Goal: Task Accomplishment & Management: Manage account settings

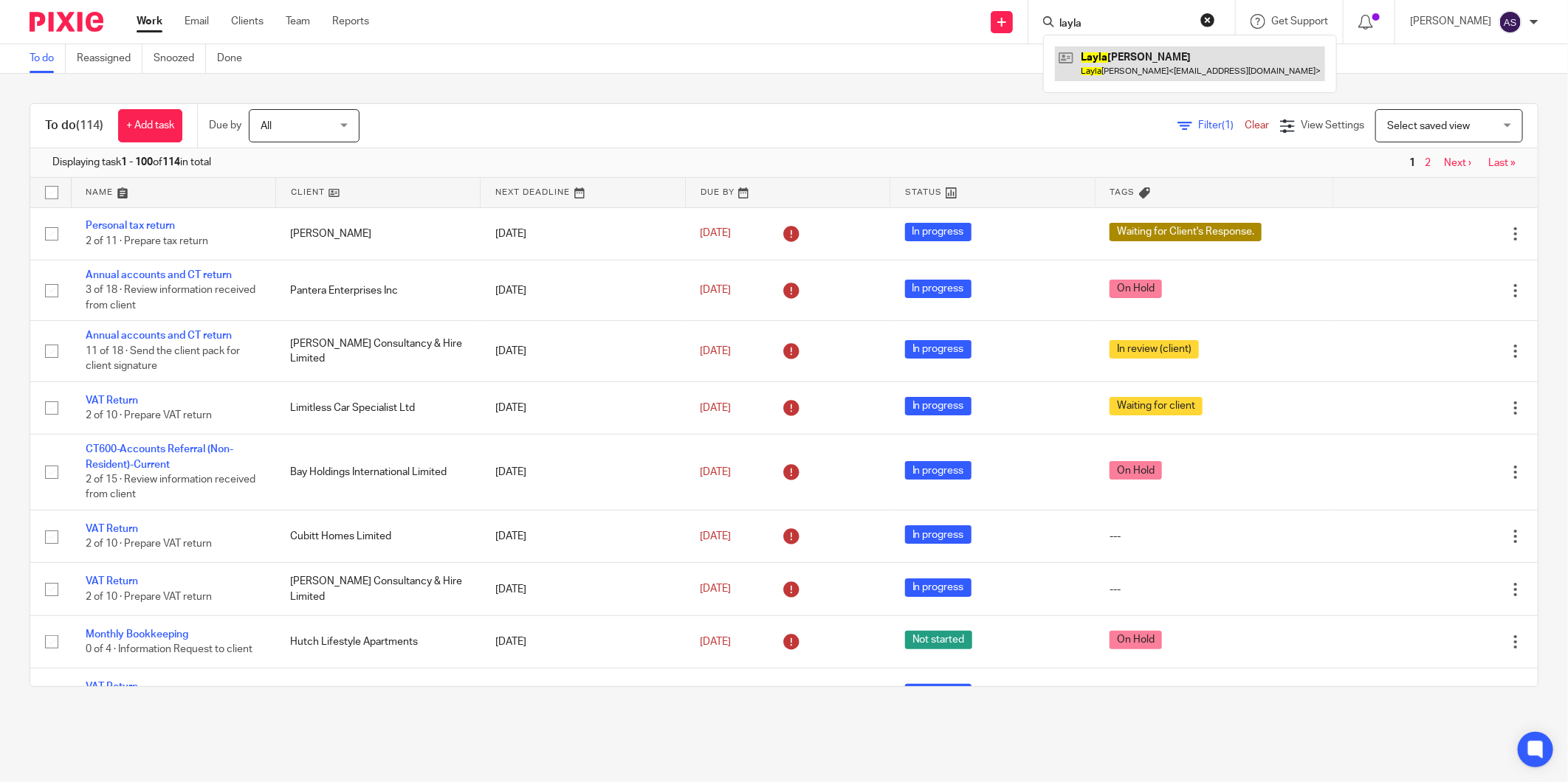
type input "layla"
click at [1139, 64] on link at bounding box center [1190, 64] width 270 height 34
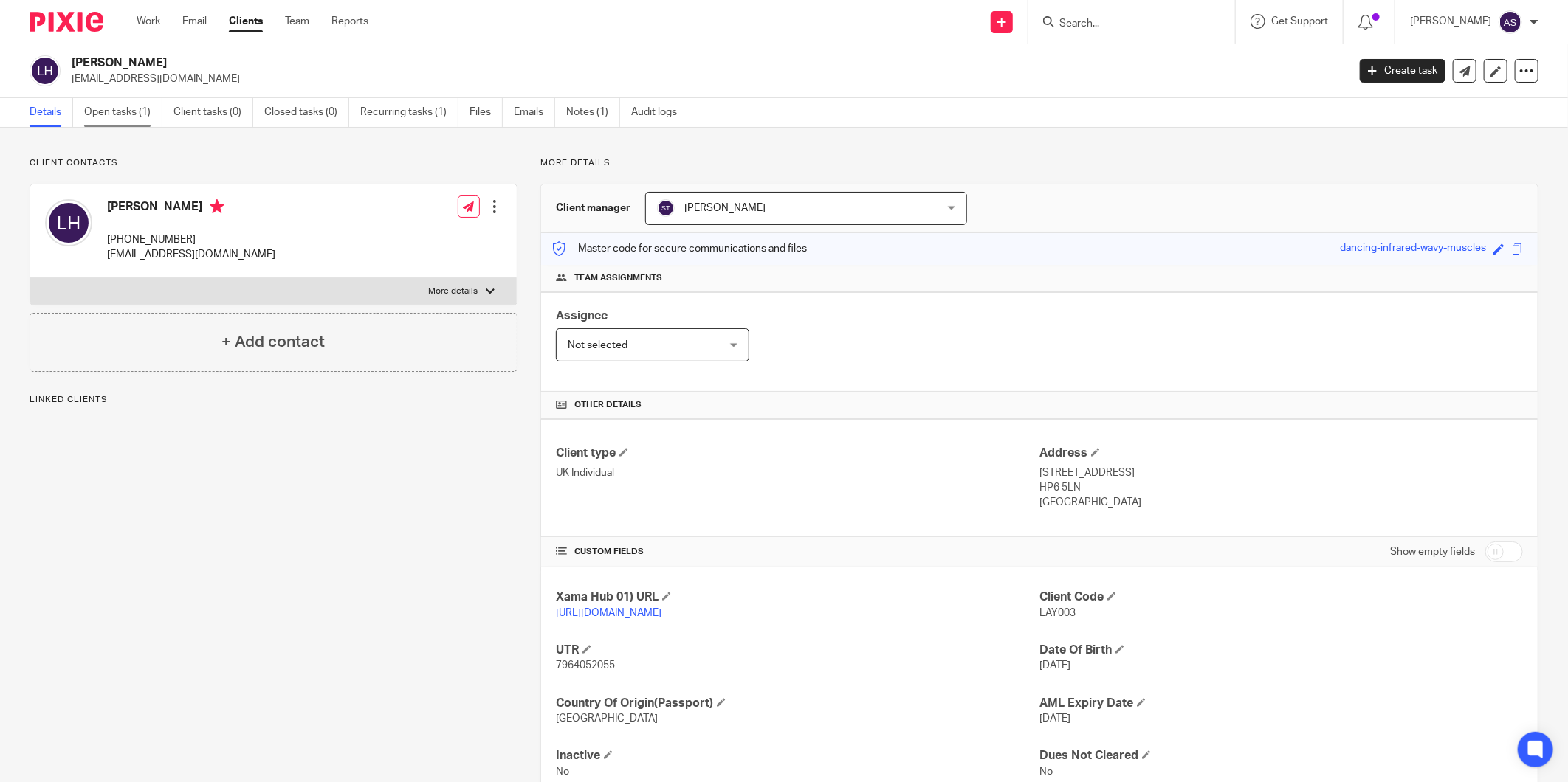
click at [133, 121] on link "Open tasks (1)" at bounding box center [123, 113] width 79 height 29
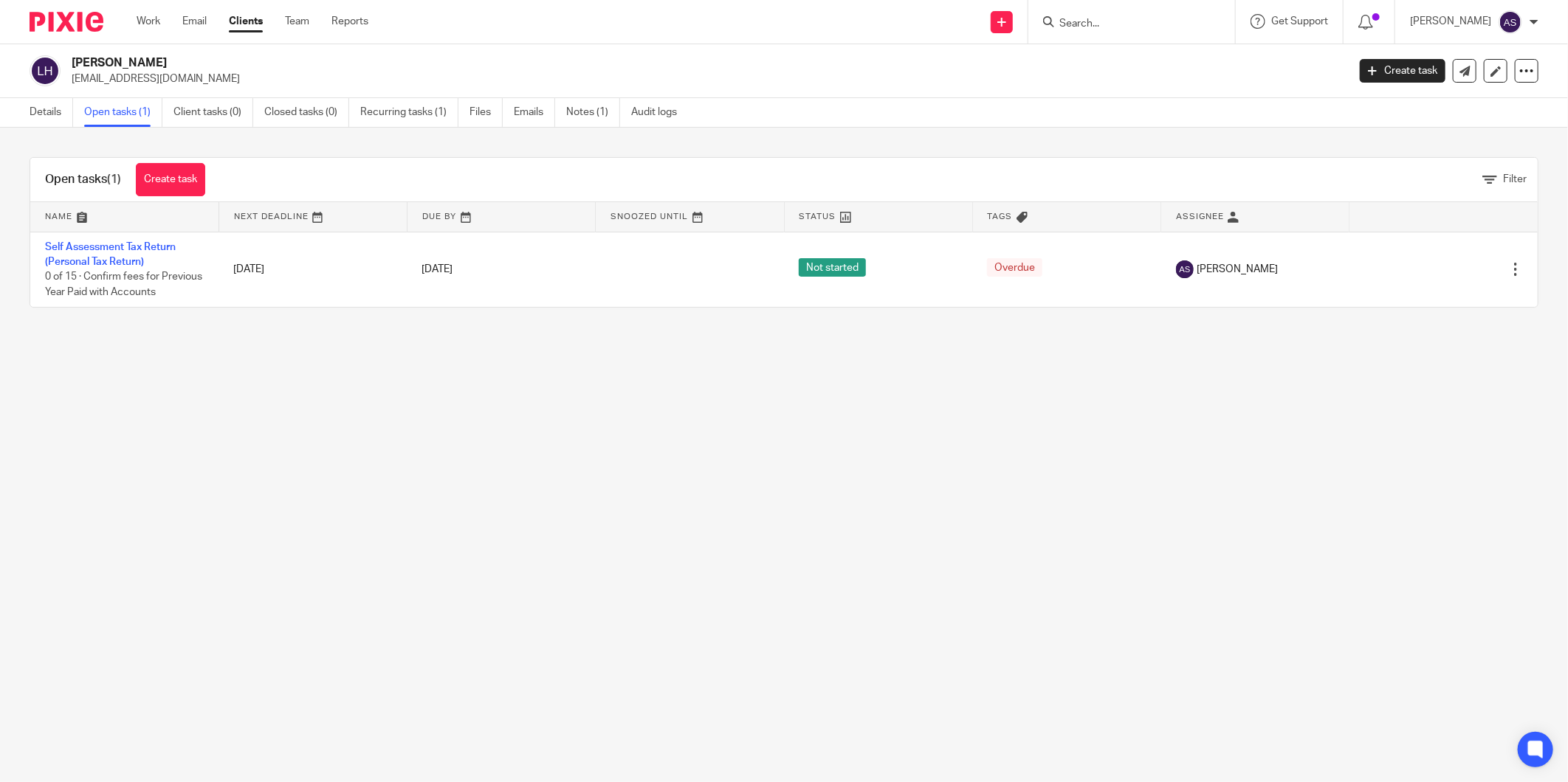
click at [44, 110] on link "Details" at bounding box center [51, 113] width 44 height 29
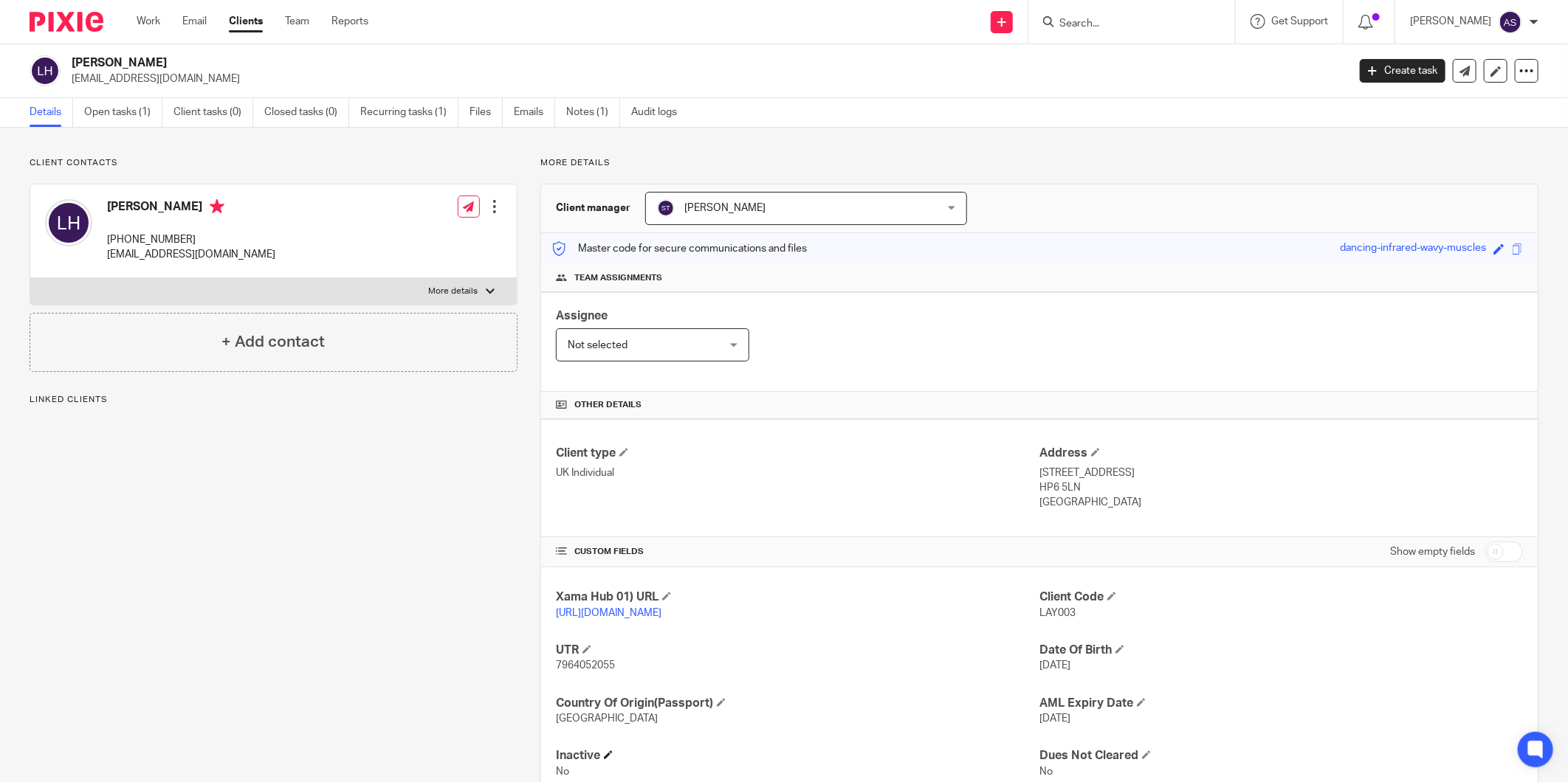
scroll to position [50, 0]
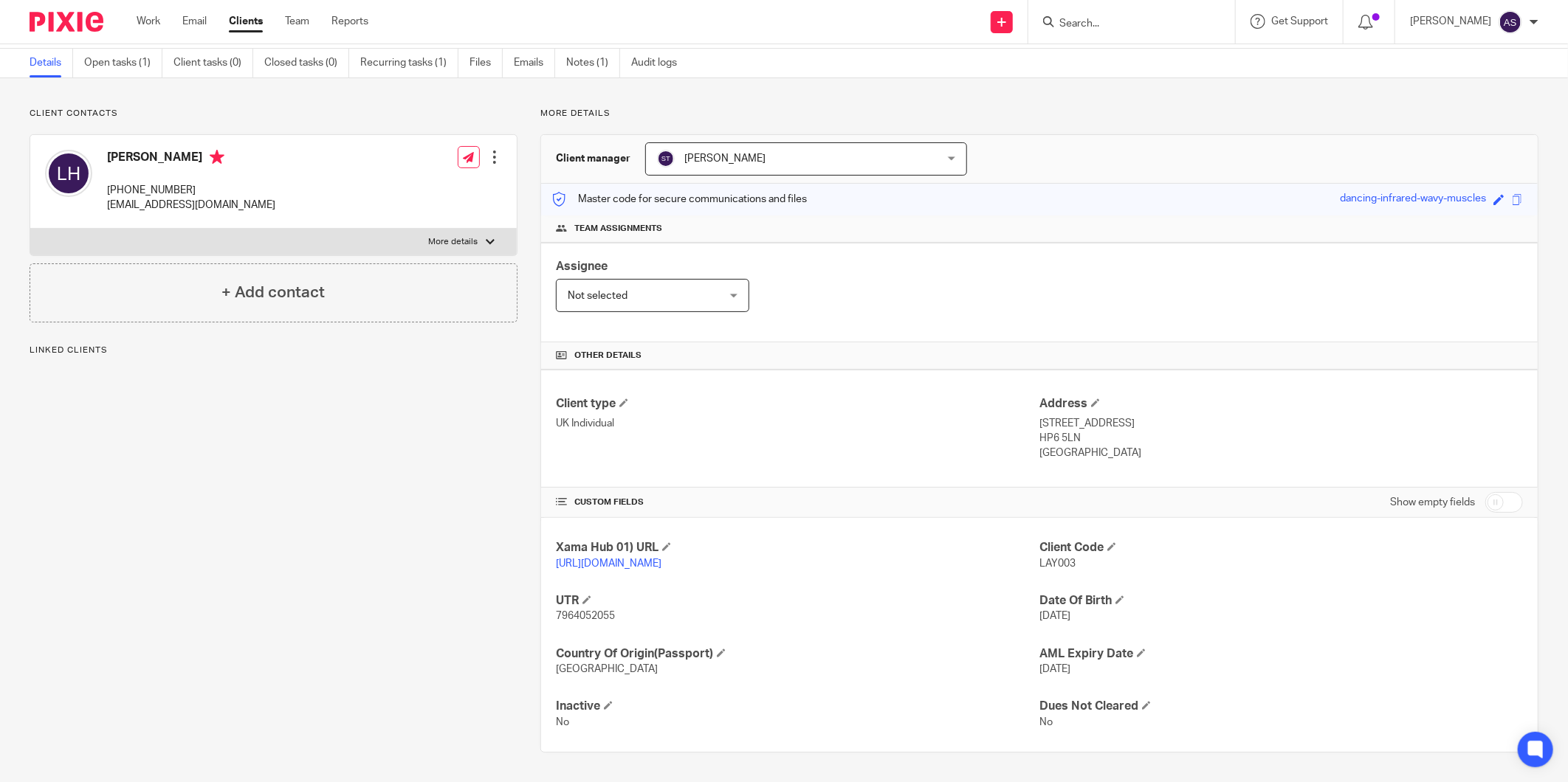
drag, startPoint x: 1029, startPoint y: 618, endPoint x: 1090, endPoint y: 618, distance: 61.0
click at [1090, 618] on div "Xama Hub 01) URL [URL][DOMAIN_NAME] Client Code LAY003 UTR 7964052055 Date Of B…" at bounding box center [1039, 634] width 997 height 234
click at [1091, 627] on div "Xama Hub 01) URL [URL][DOMAIN_NAME] Client Code LAY003 UTR 7964052055 Date Of B…" at bounding box center [1039, 634] width 997 height 234
click at [1219, 593] on h4 "Date Of Birth" at bounding box center [1280, 601] width 484 height 16
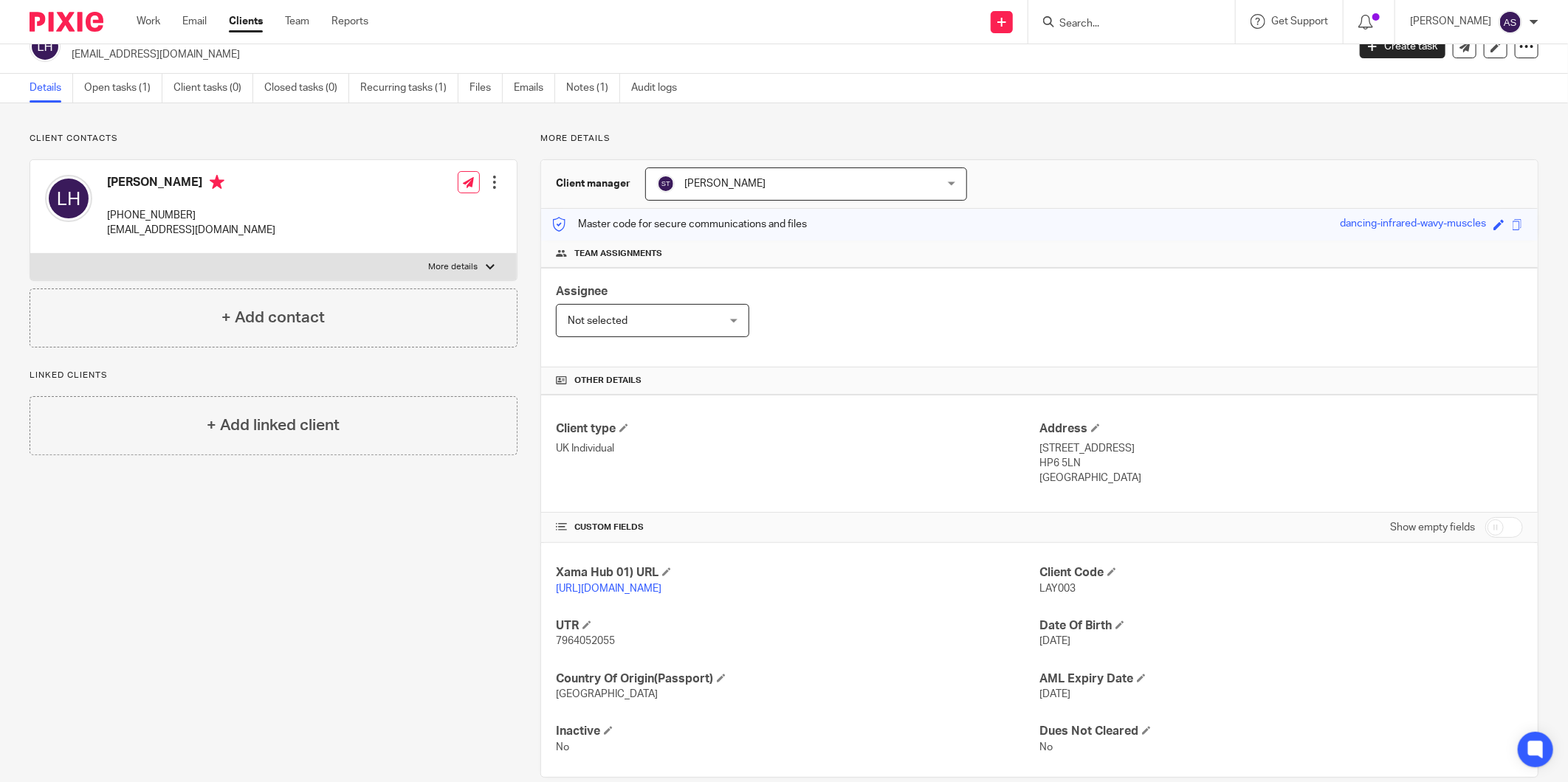
scroll to position [0, 0]
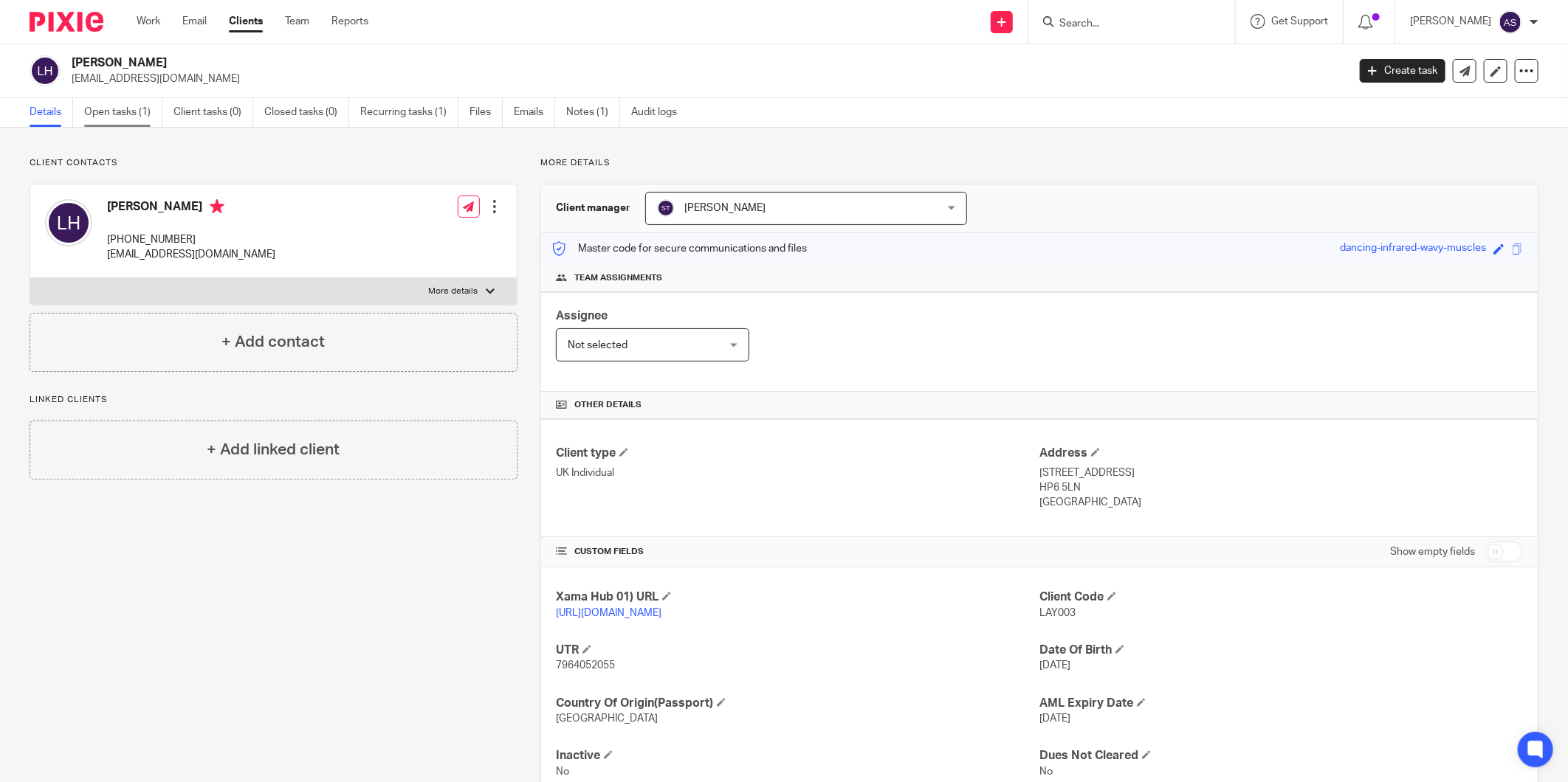
click at [126, 115] on link "Open tasks (1)" at bounding box center [123, 113] width 79 height 29
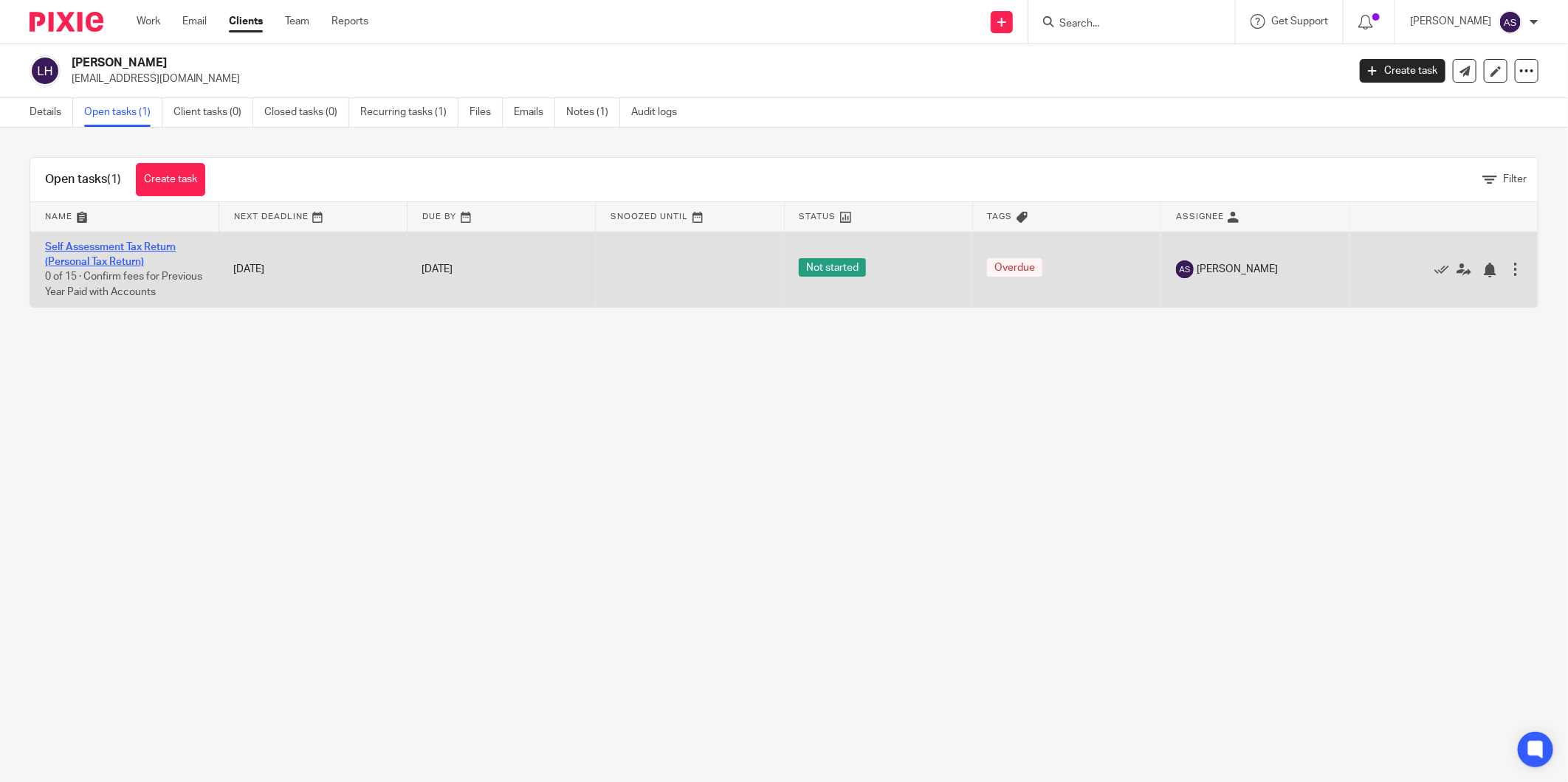
click at [86, 248] on link "Self Assessment Tax Return (Personal Tax Return)" at bounding box center [110, 255] width 130 height 25
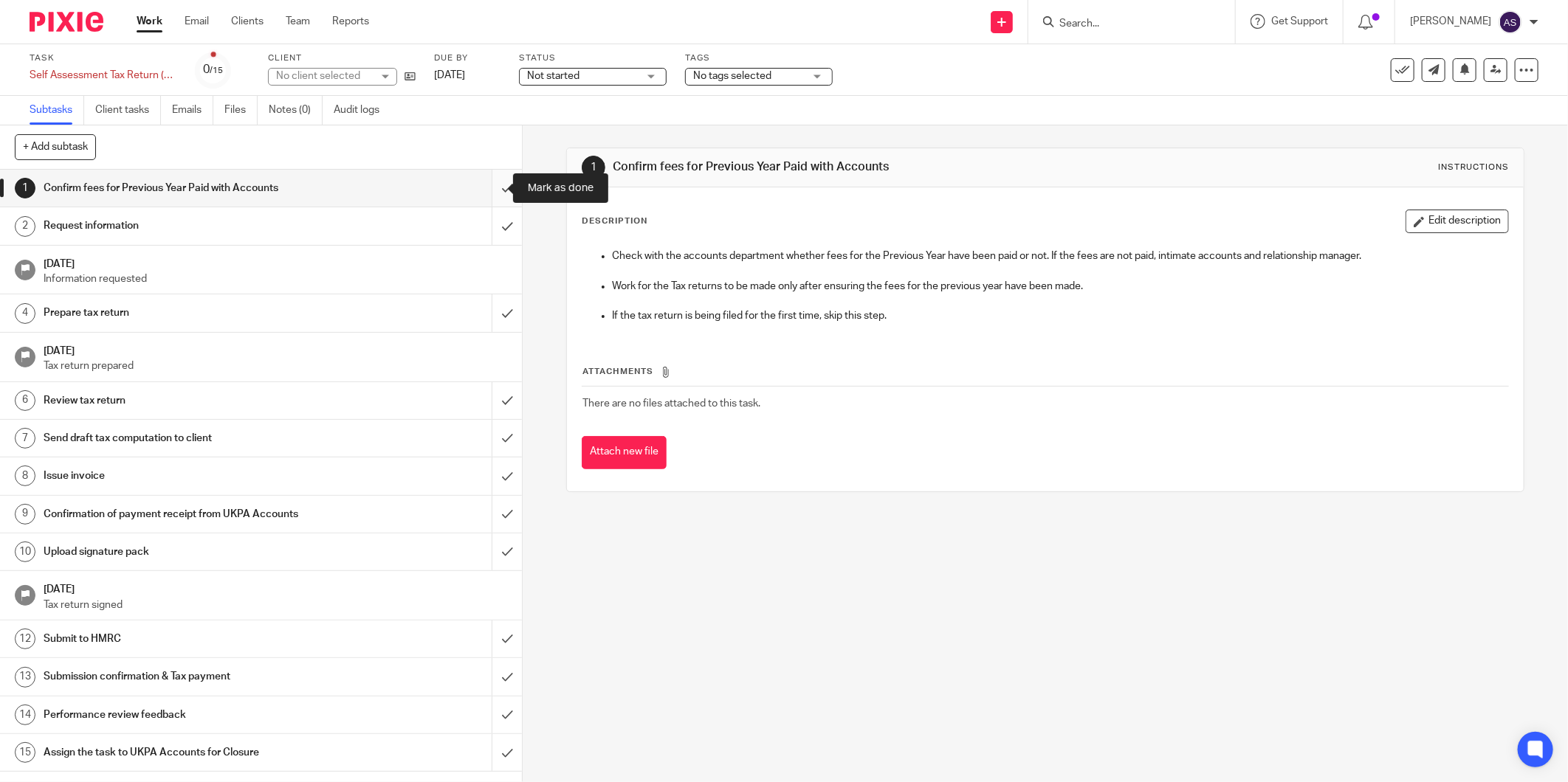
click at [496, 189] on input "submit" at bounding box center [261, 188] width 522 height 37
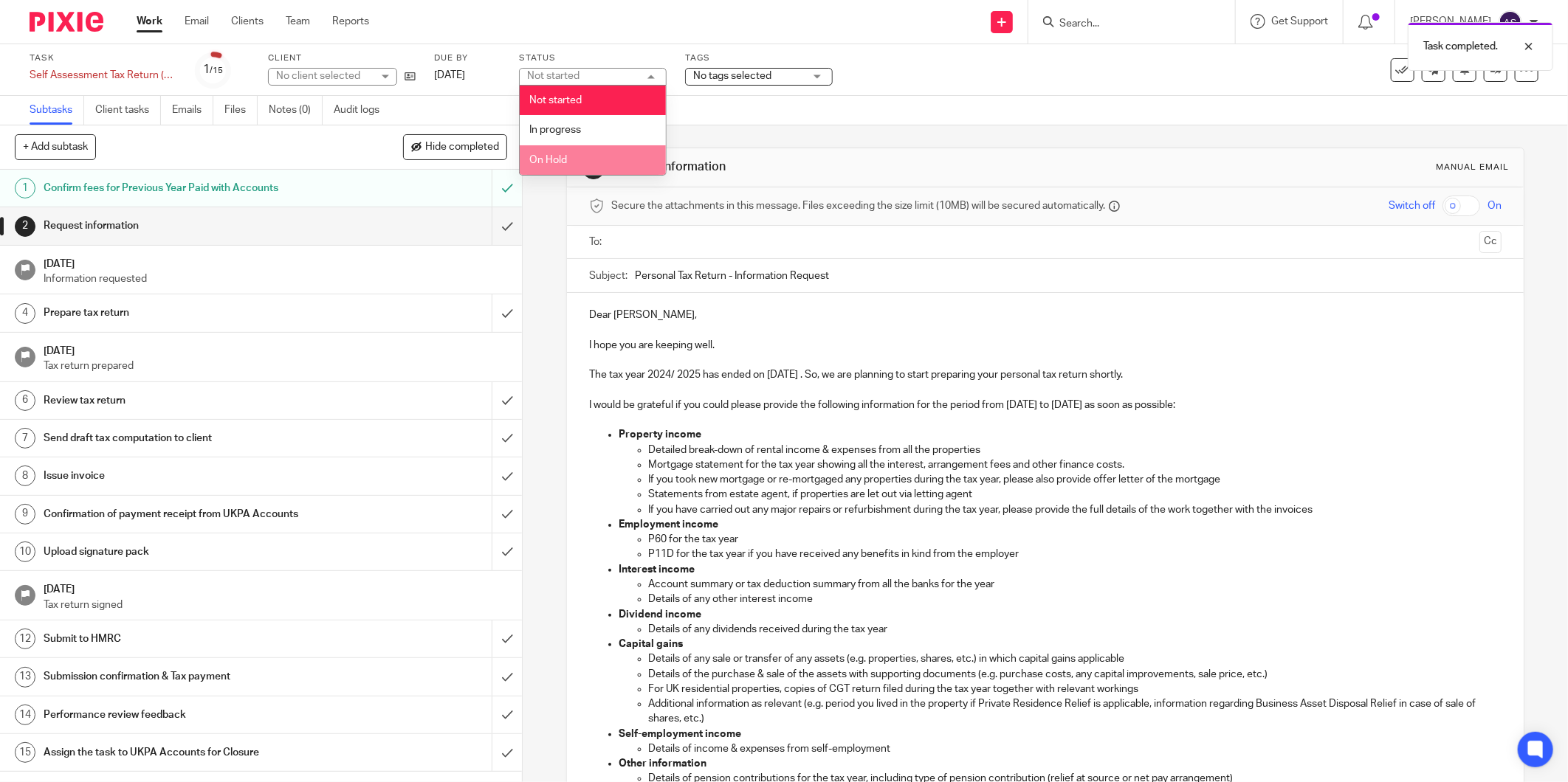
click at [747, 81] on span "No tags selected" at bounding box center [748, 76] width 110 height 16
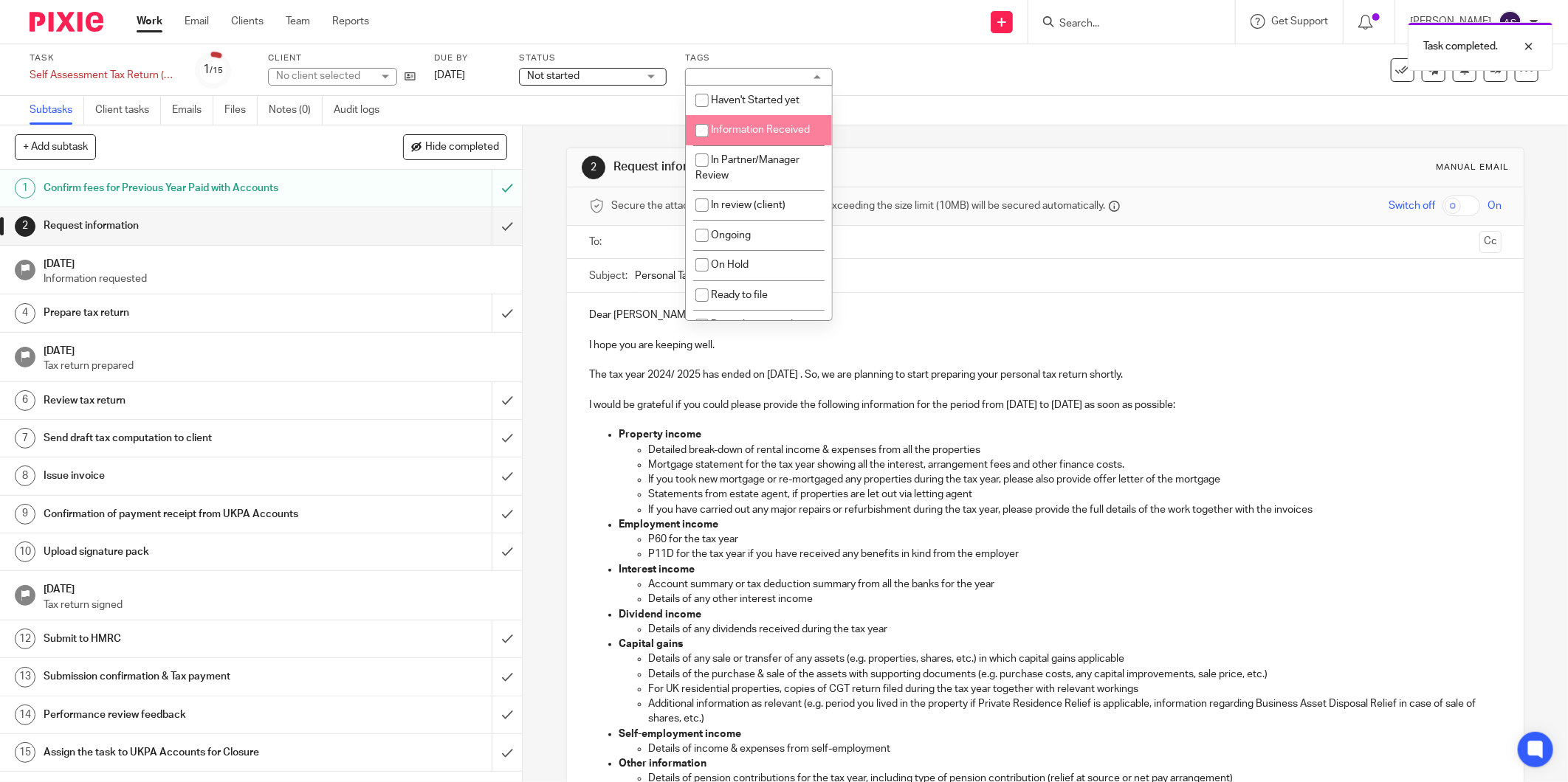
click at [766, 130] on span "Information Received" at bounding box center [760, 129] width 99 height 10
checkbox input "true"
click at [1144, 464] on p "Mortgage statement for the tax year showing all the interest, arrangement fees …" at bounding box center [1075, 464] width 853 height 15
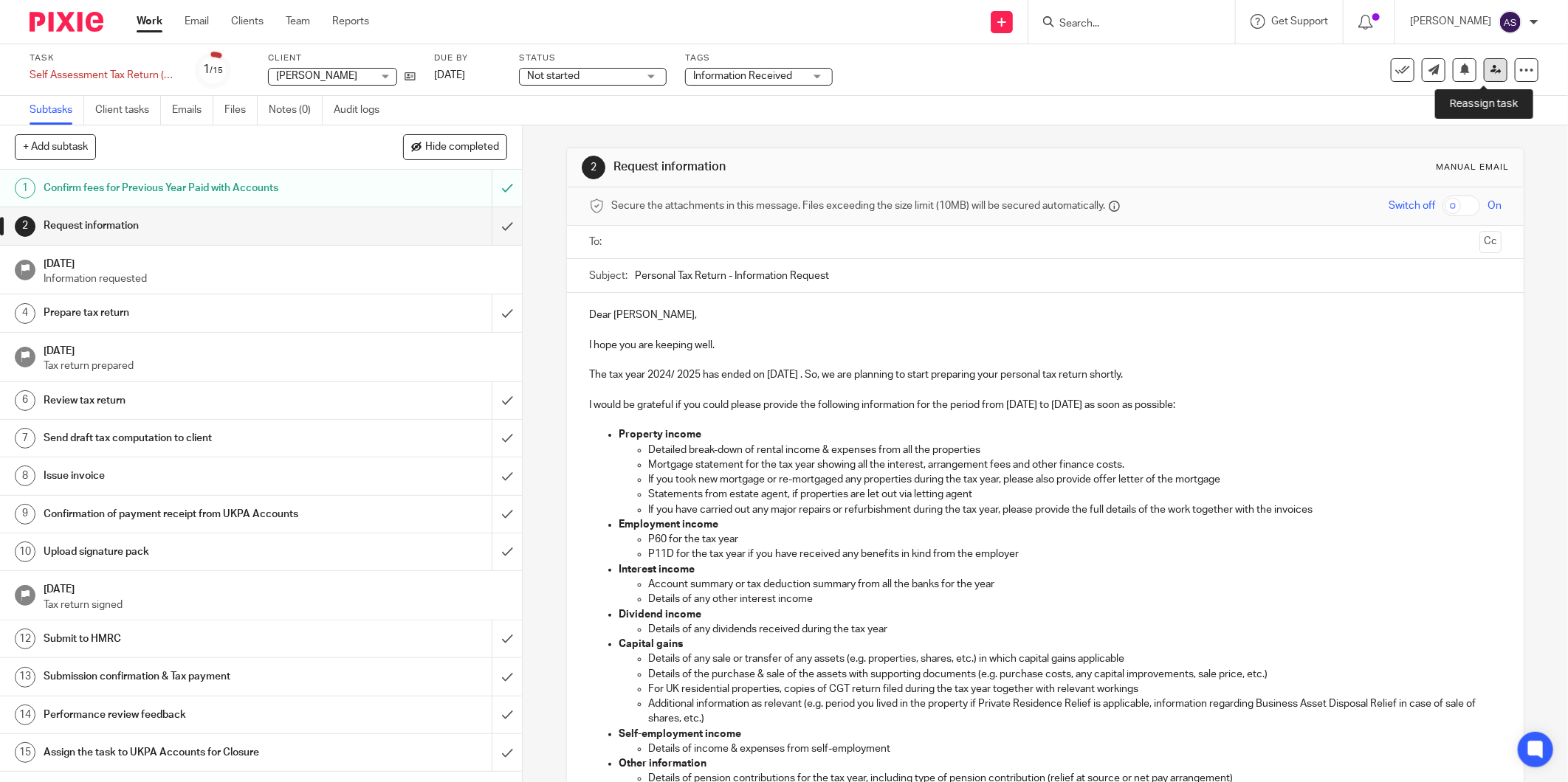
click at [1489, 79] on link at bounding box center [1496, 70] width 24 height 24
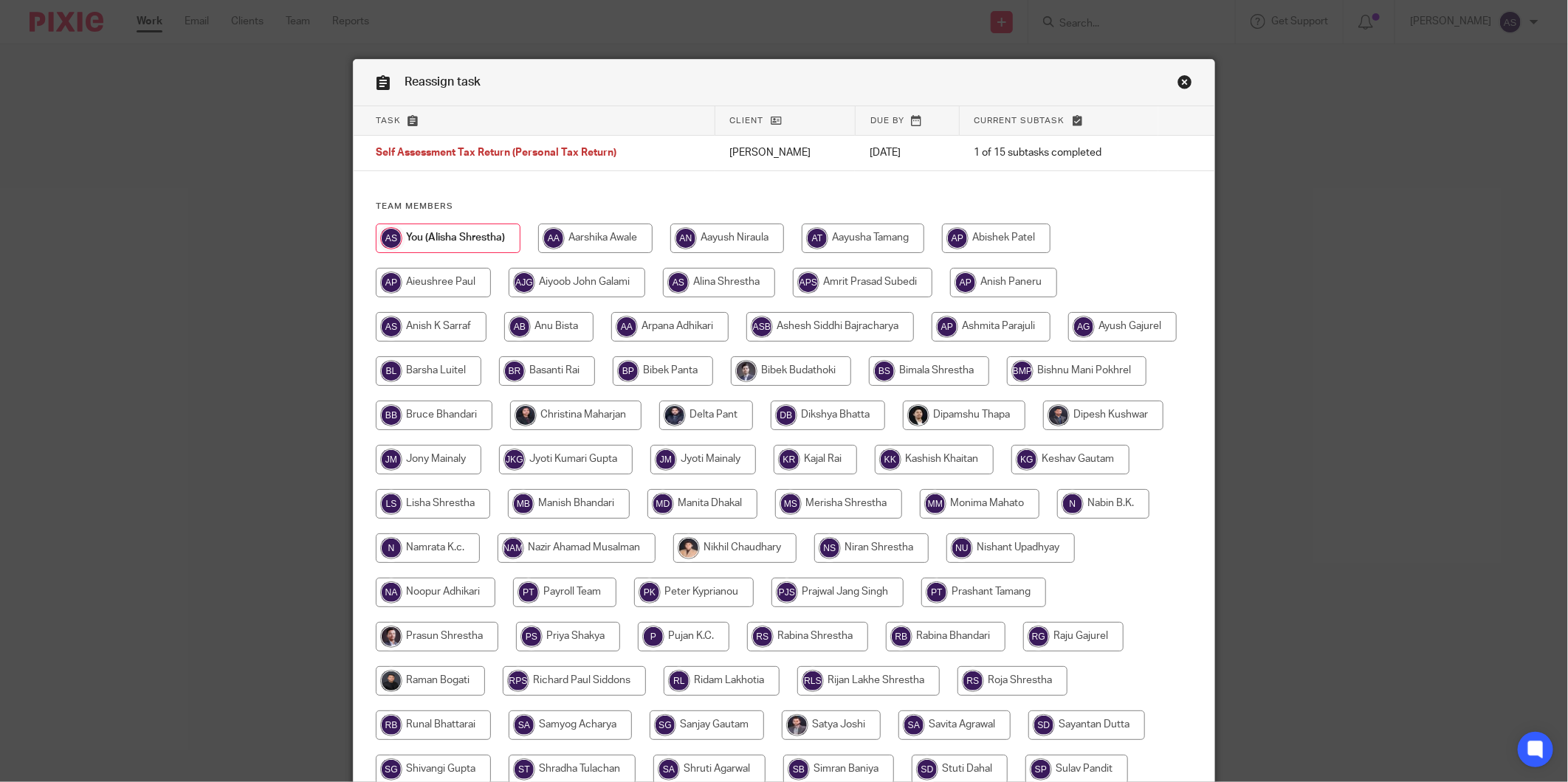
click at [1185, 79] on link "Close this dialog window" at bounding box center [1184, 84] width 15 height 20
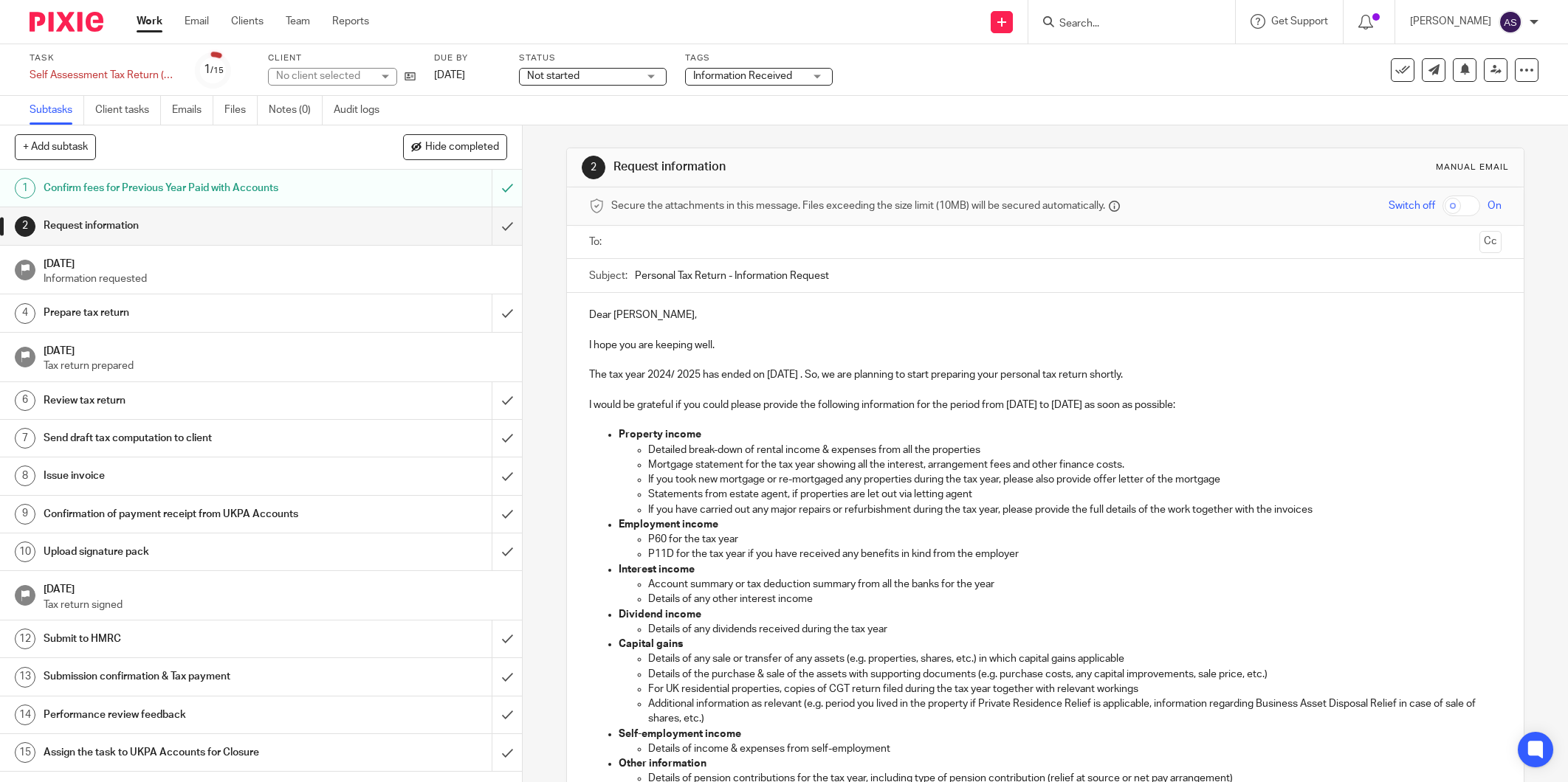
click at [475, 75] on link "[DATE]" at bounding box center [467, 75] width 67 height 16
click at [492, 76] on link "[DATE]" at bounding box center [467, 78] width 67 height 16
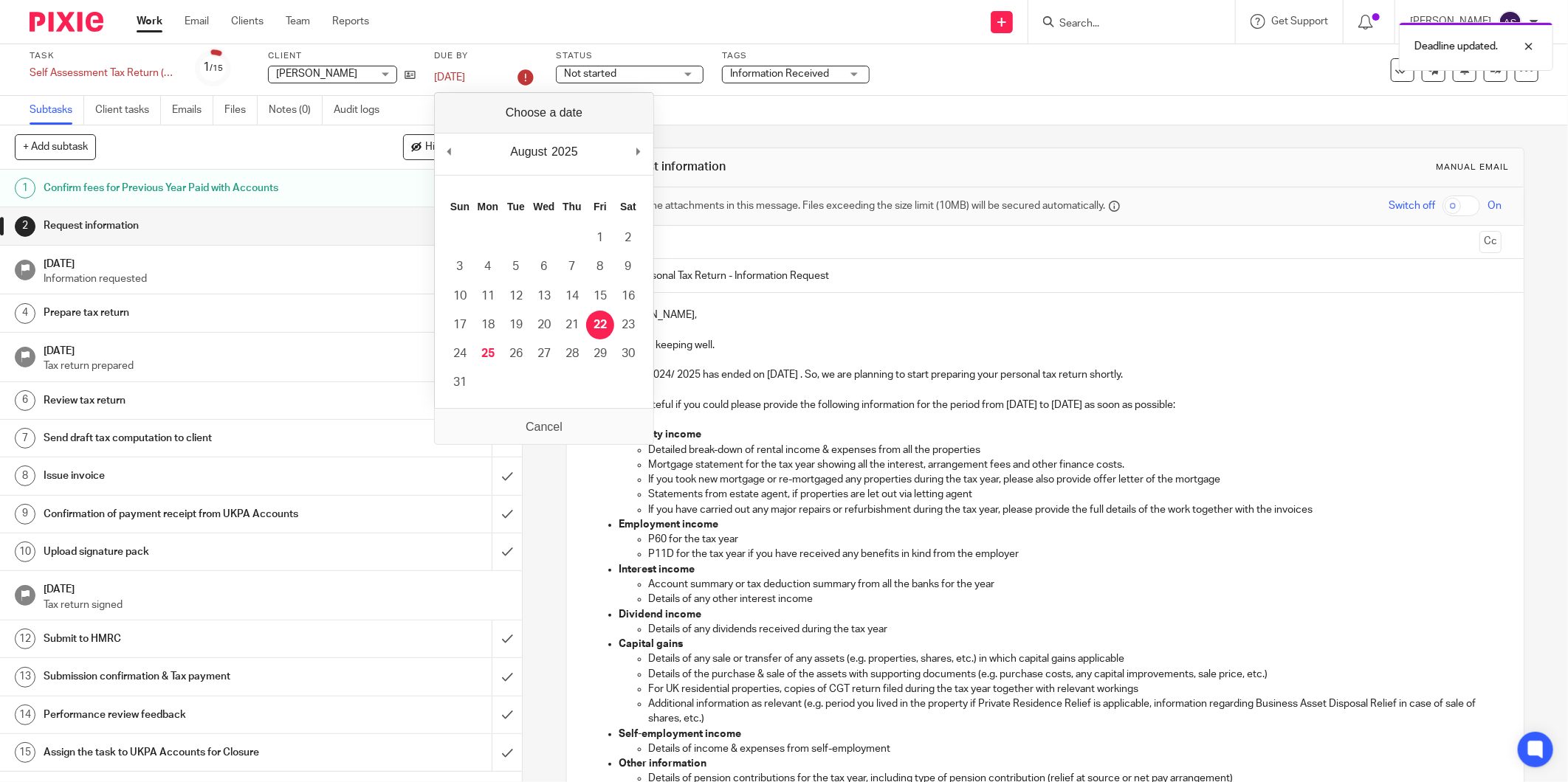
click at [643, 166] on div "August January February March April May June July August September October Nove…" at bounding box center [543, 154] width 218 height 42
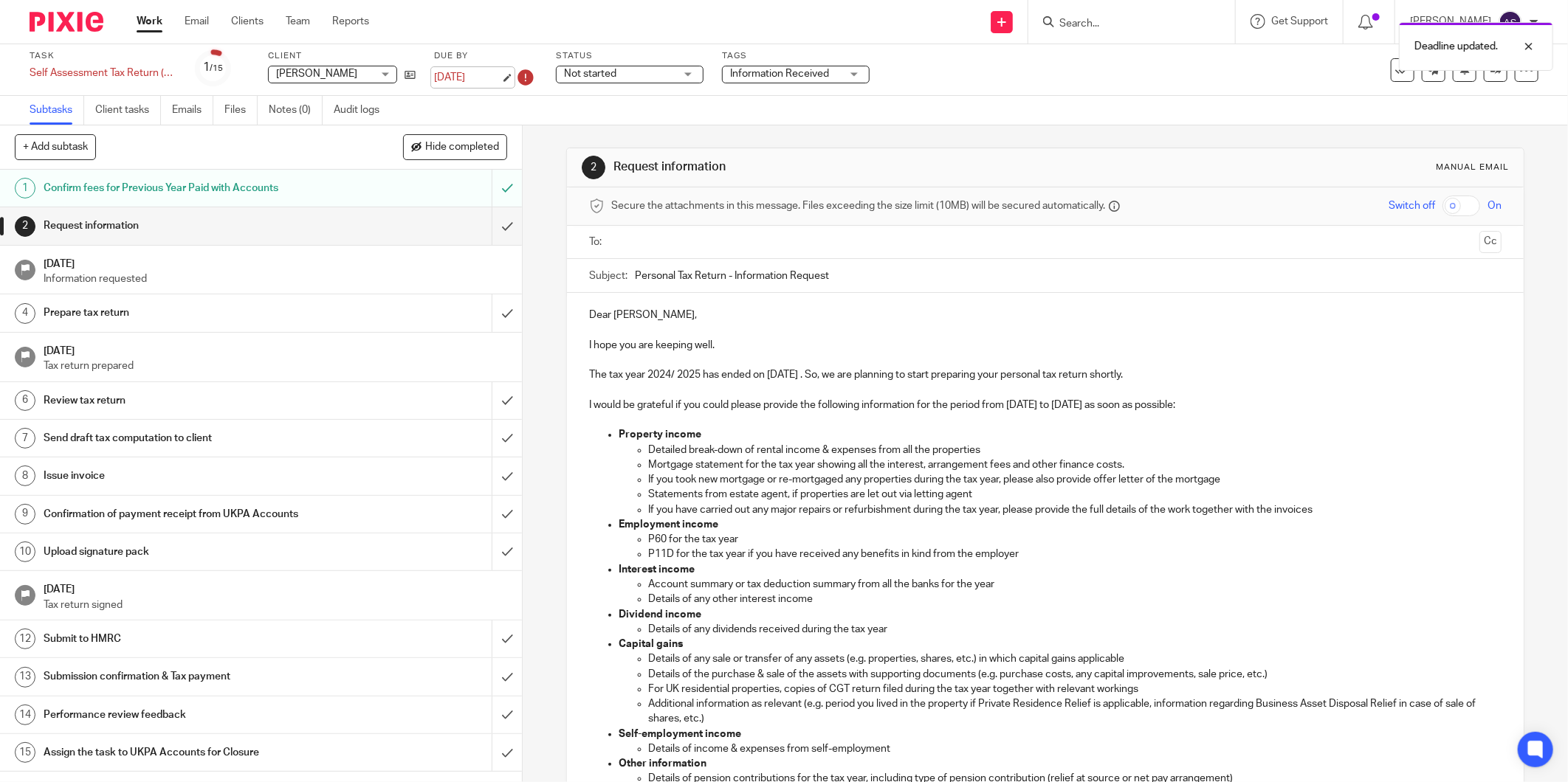
click at [485, 71] on link "22 Sep 2025" at bounding box center [467, 78] width 67 height 16
click at [913, 464] on p "Mortgage statement for the tax year showing all the interest, arrangement fees …" at bounding box center [1075, 464] width 853 height 15
click at [502, 231] on input "submit" at bounding box center [261, 225] width 522 height 37
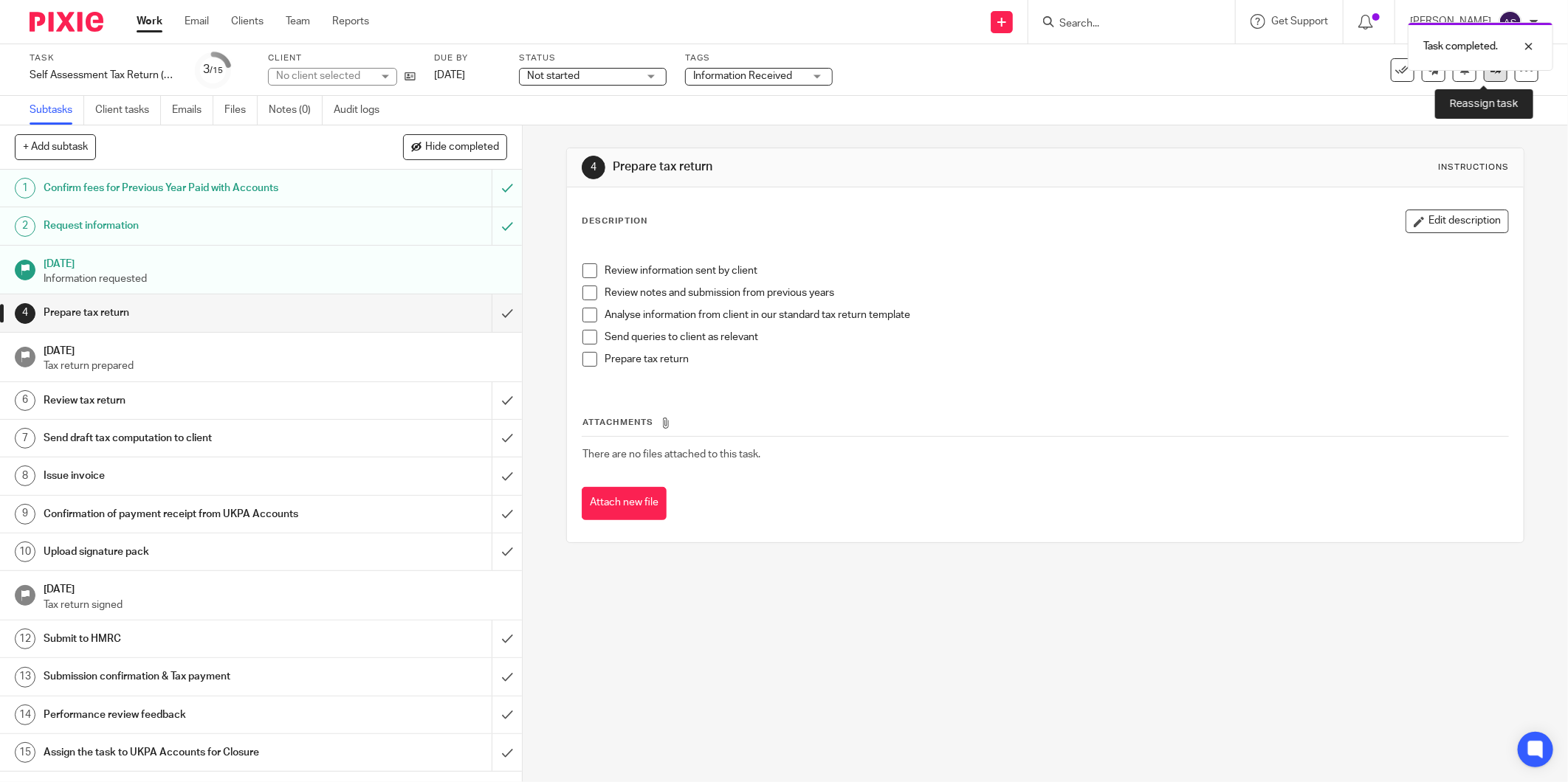
click at [1489, 75] on link at bounding box center [1496, 70] width 24 height 24
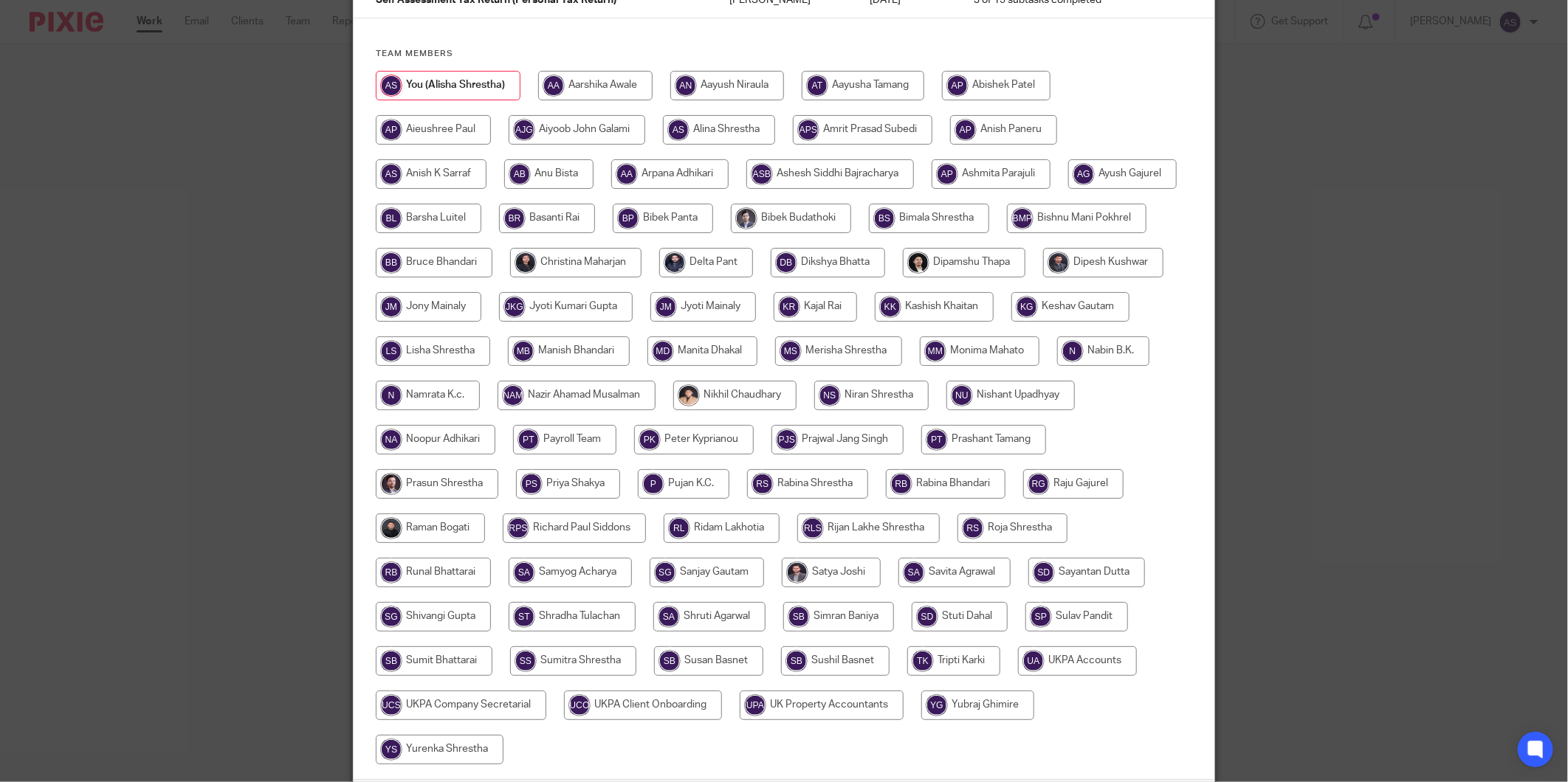
scroll to position [164, 0]
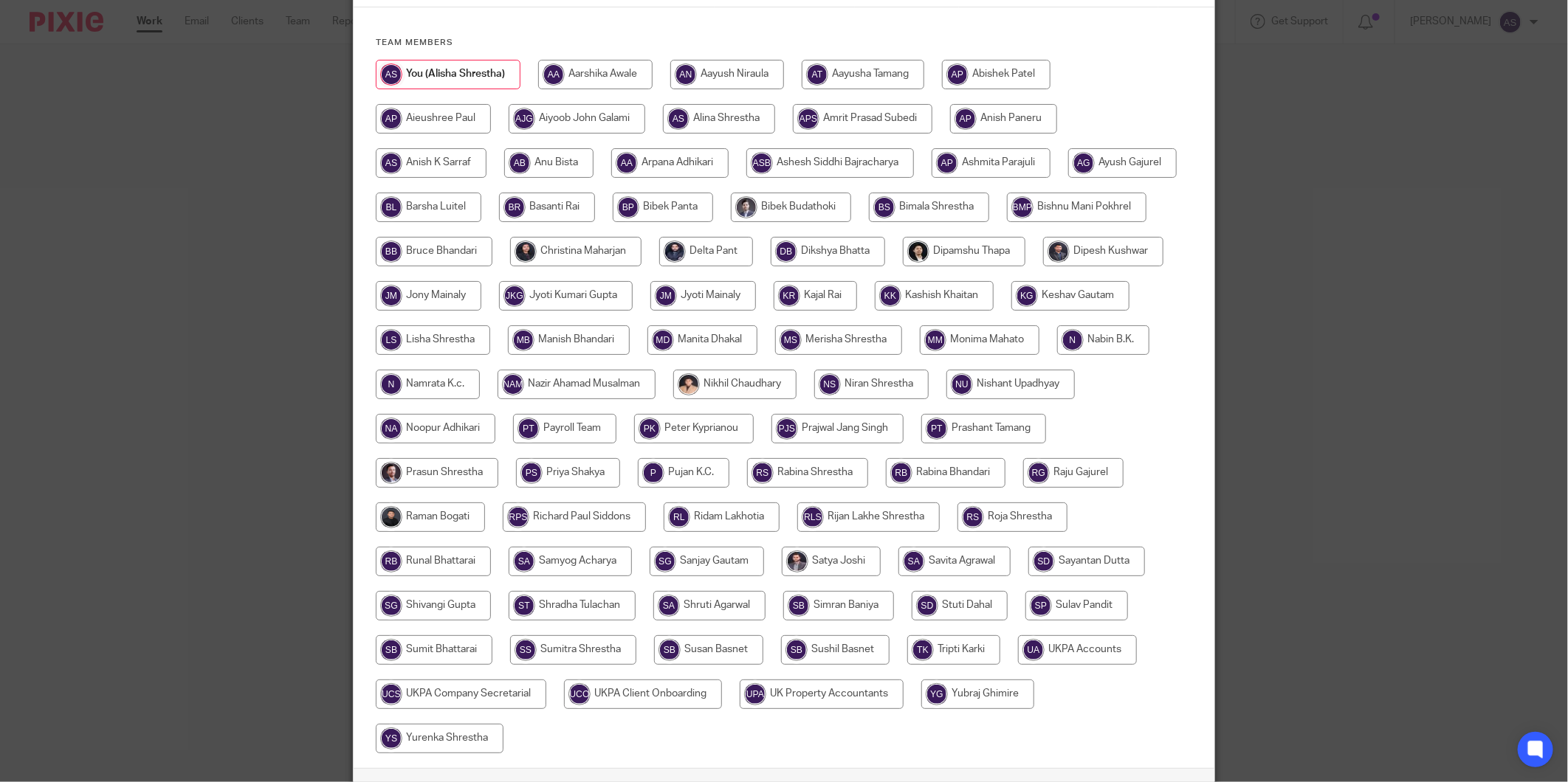
click at [504, 740] on input "radio" at bounding box center [439, 738] width 128 height 29
radio input "true"
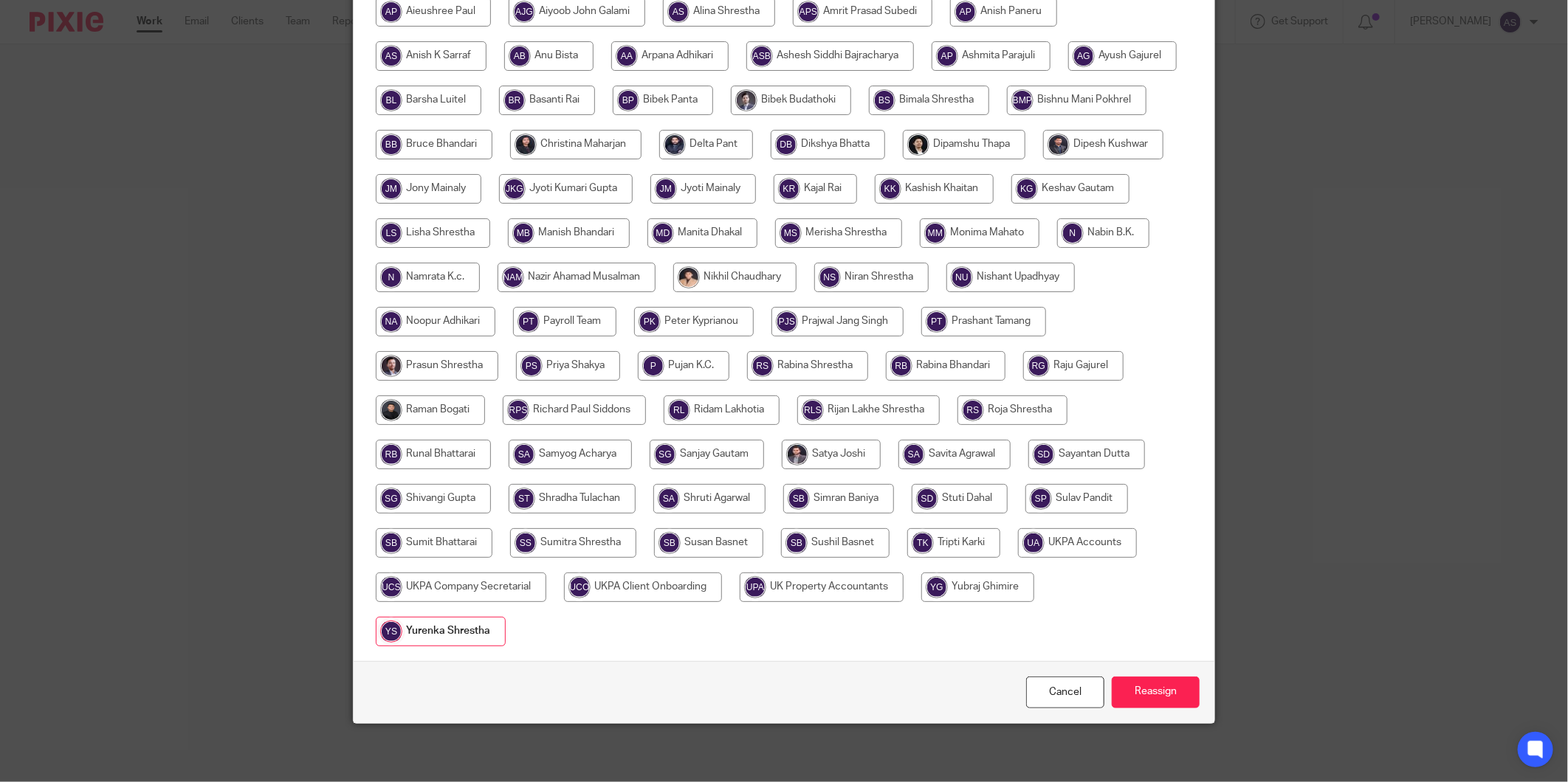
scroll to position [272, 0]
click at [1172, 680] on input "Reassign" at bounding box center [1156, 691] width 88 height 32
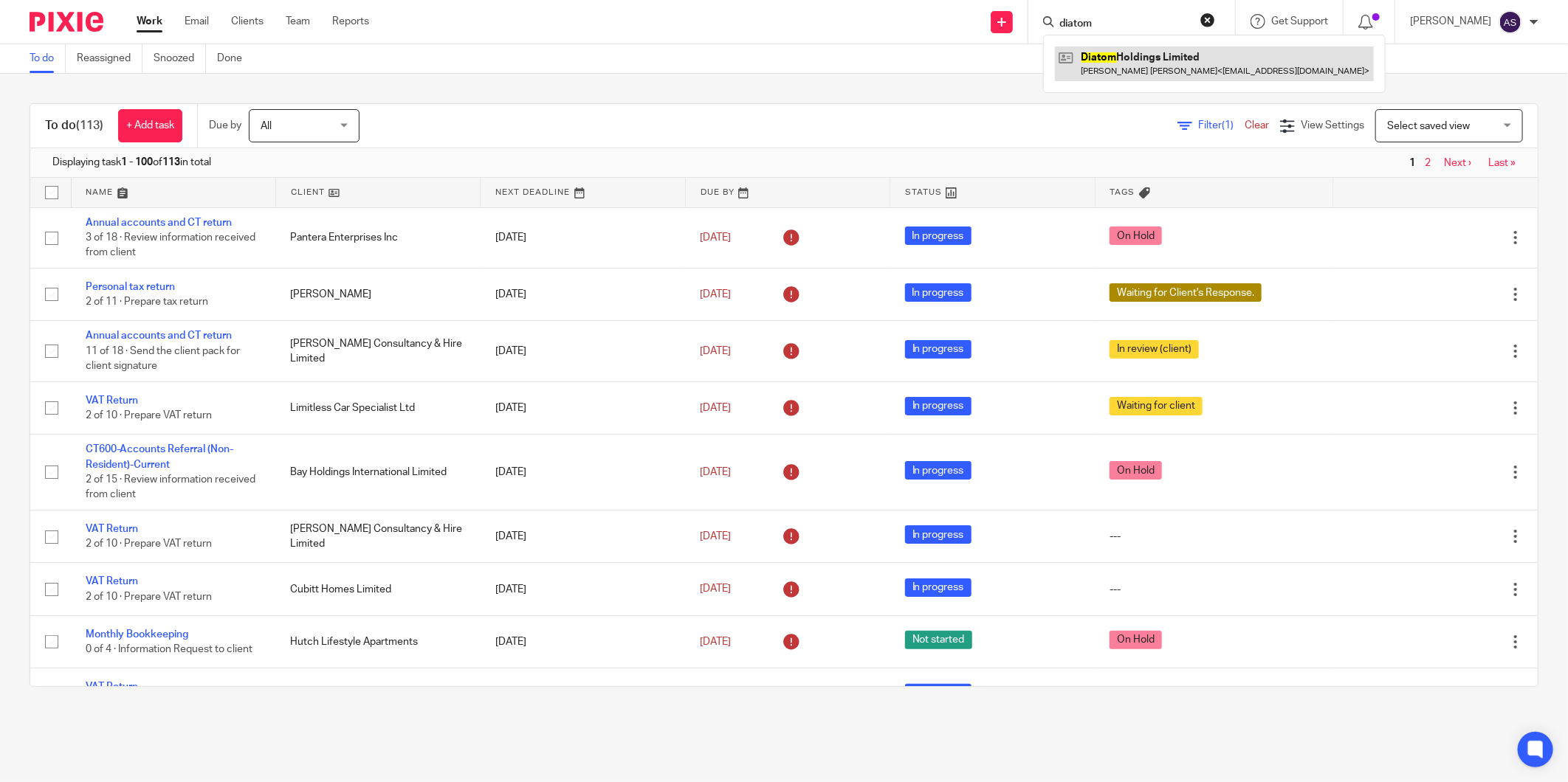
type input "diatom"
click at [1132, 55] on link at bounding box center [1214, 64] width 319 height 34
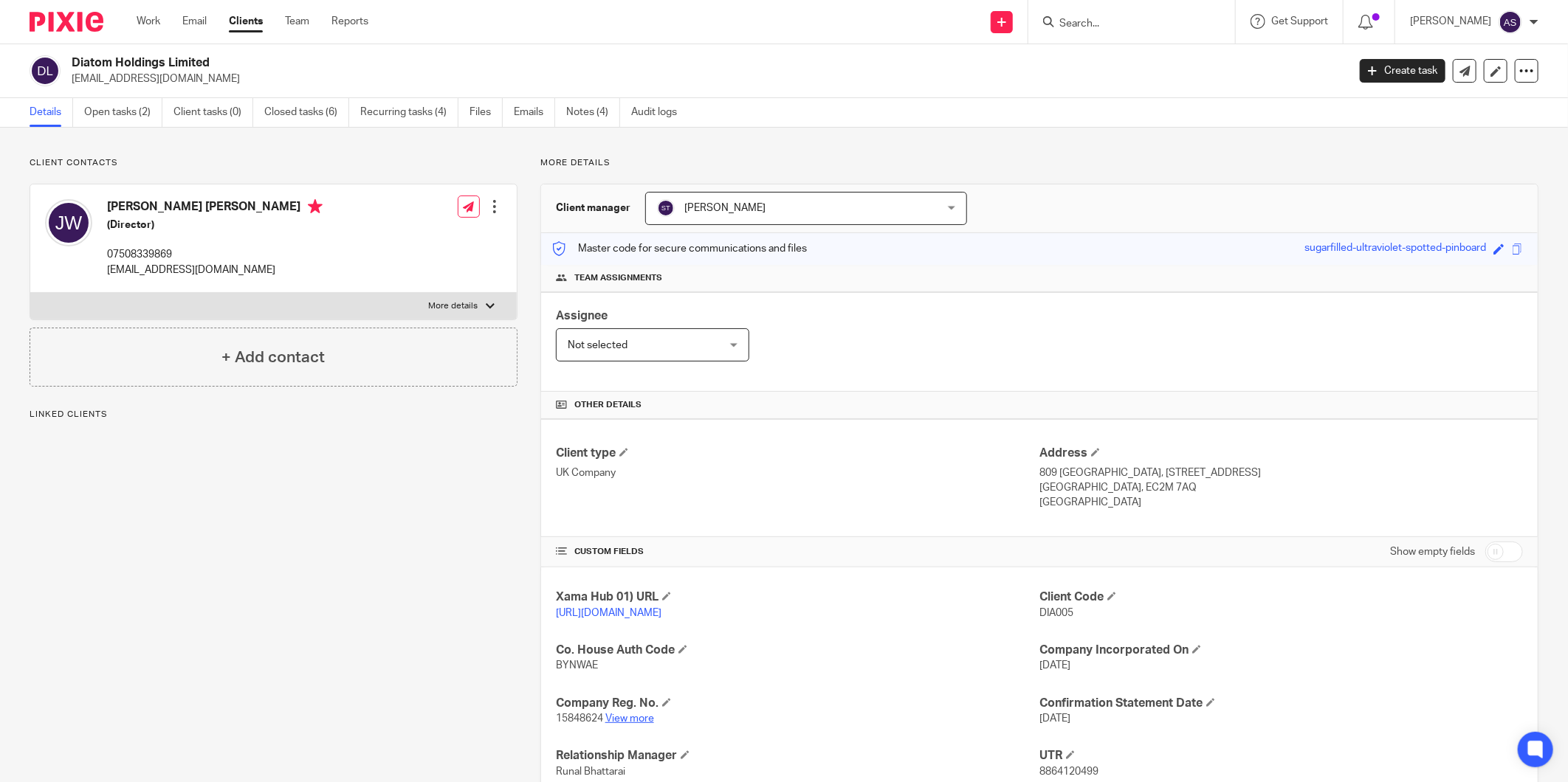
click at [644, 718] on link "View more" at bounding box center [629, 718] width 48 height 10
click at [134, 119] on link "Open tasks (2)" at bounding box center [123, 113] width 79 height 29
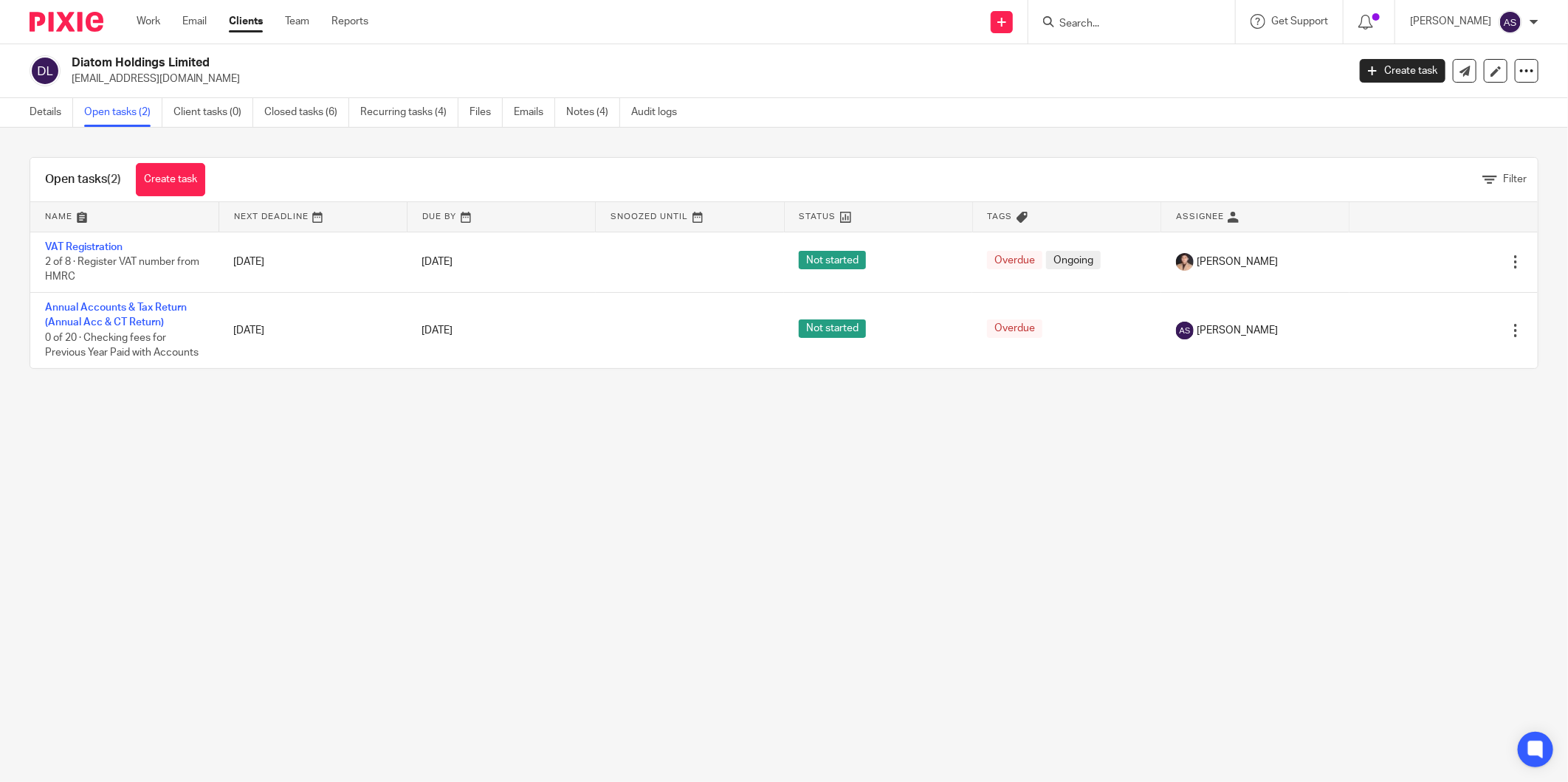
click at [30, 113] on link "Details" at bounding box center [51, 113] width 44 height 29
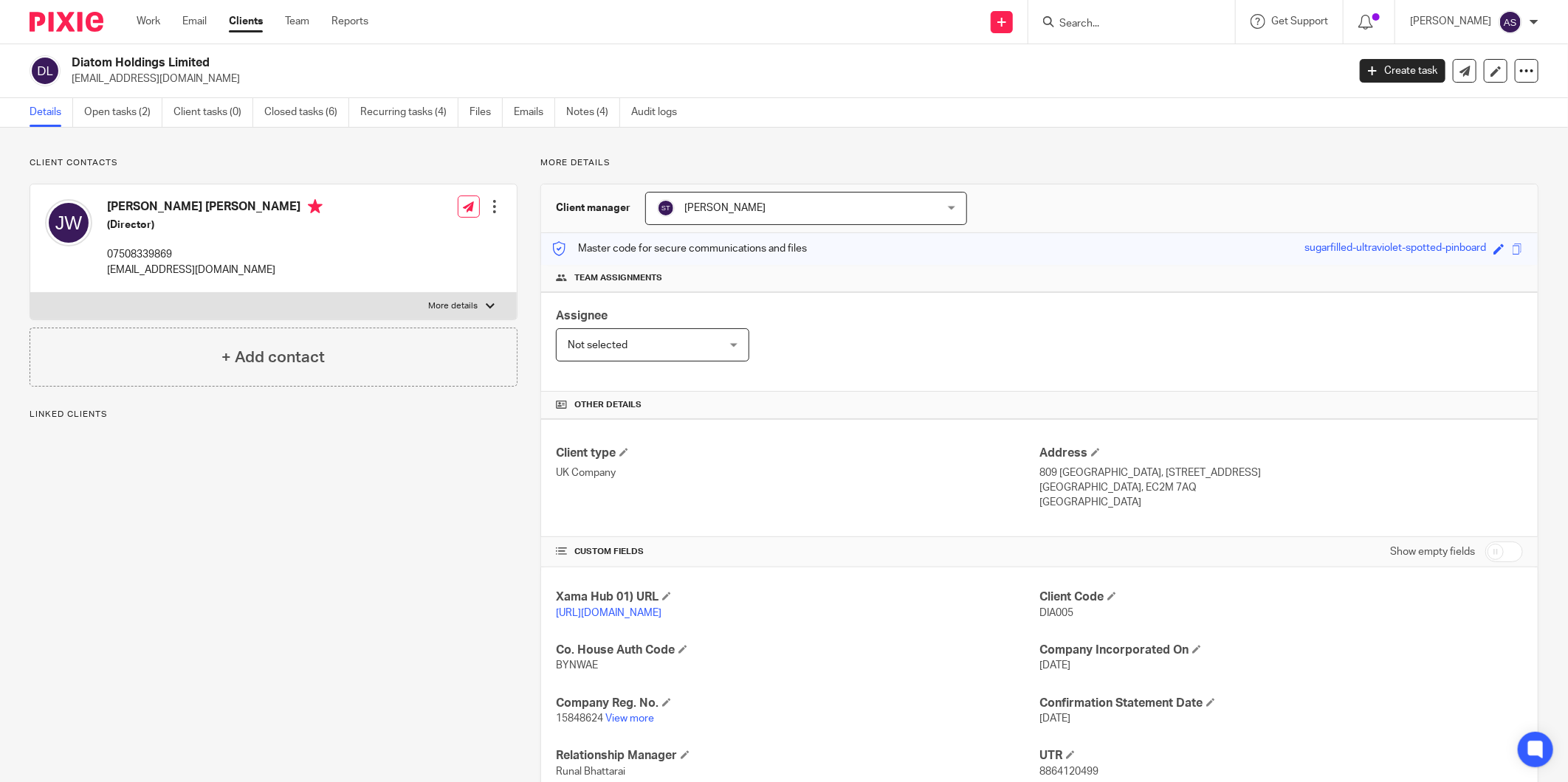
scroll to position [156, 0]
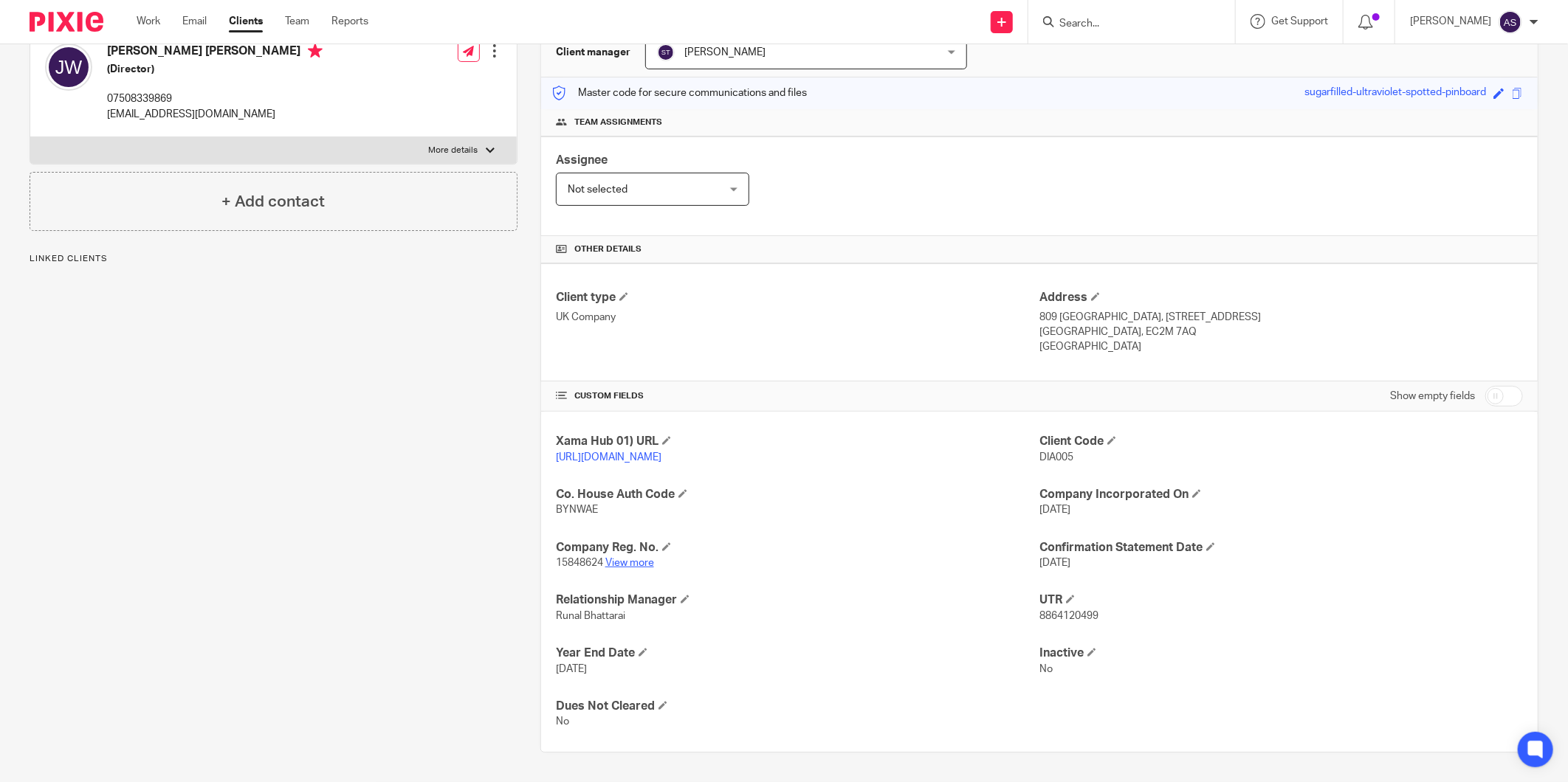
click at [619, 565] on link "View more" at bounding box center [629, 563] width 48 height 10
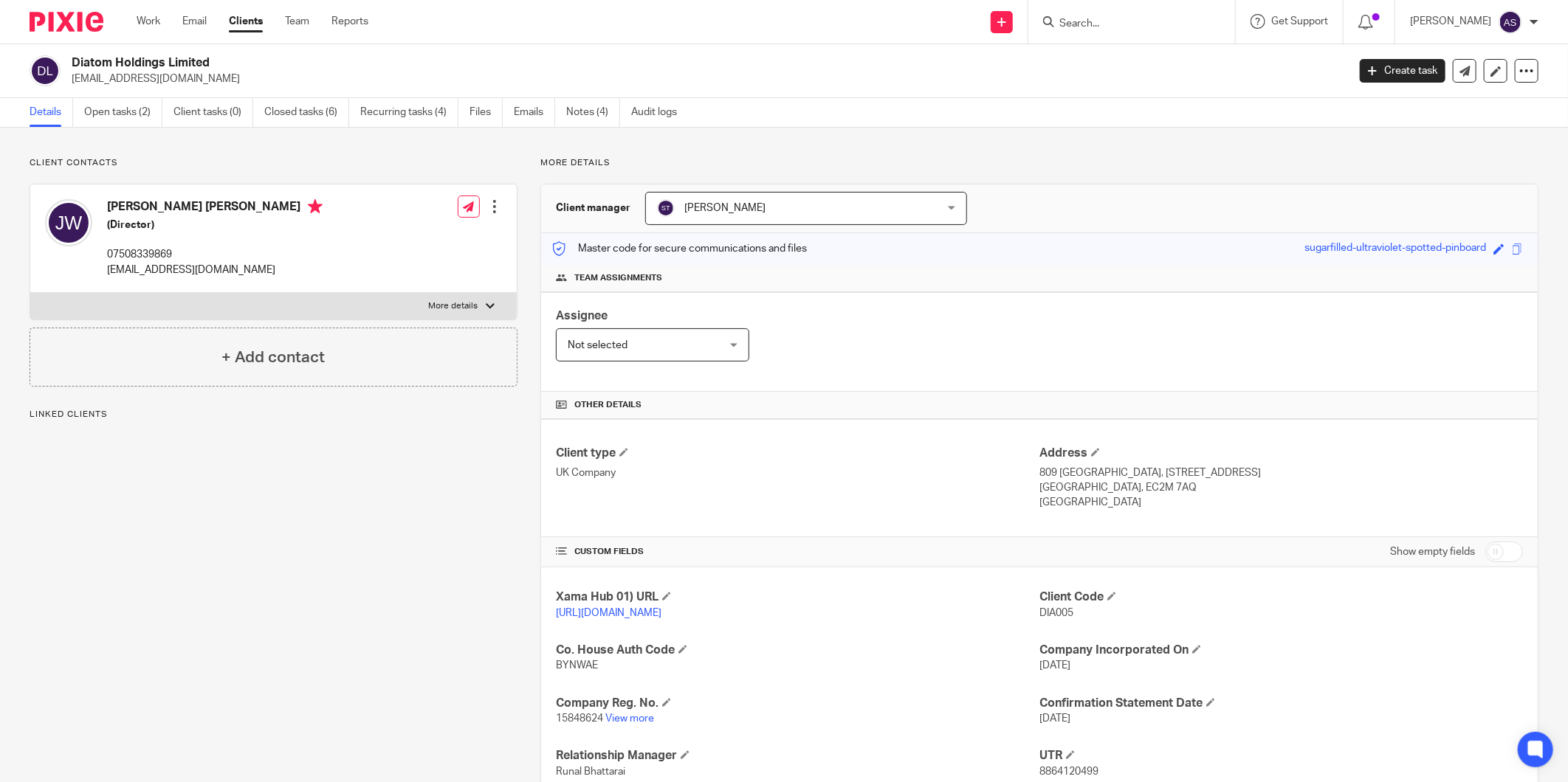
click at [131, 203] on h4 "[PERSON_NAME] [PERSON_NAME]" at bounding box center [214, 208] width 215 height 18
copy h4 "[PERSON_NAME]"
click at [230, 205] on h4 "[PERSON_NAME] [PERSON_NAME]" at bounding box center [214, 208] width 215 height 18
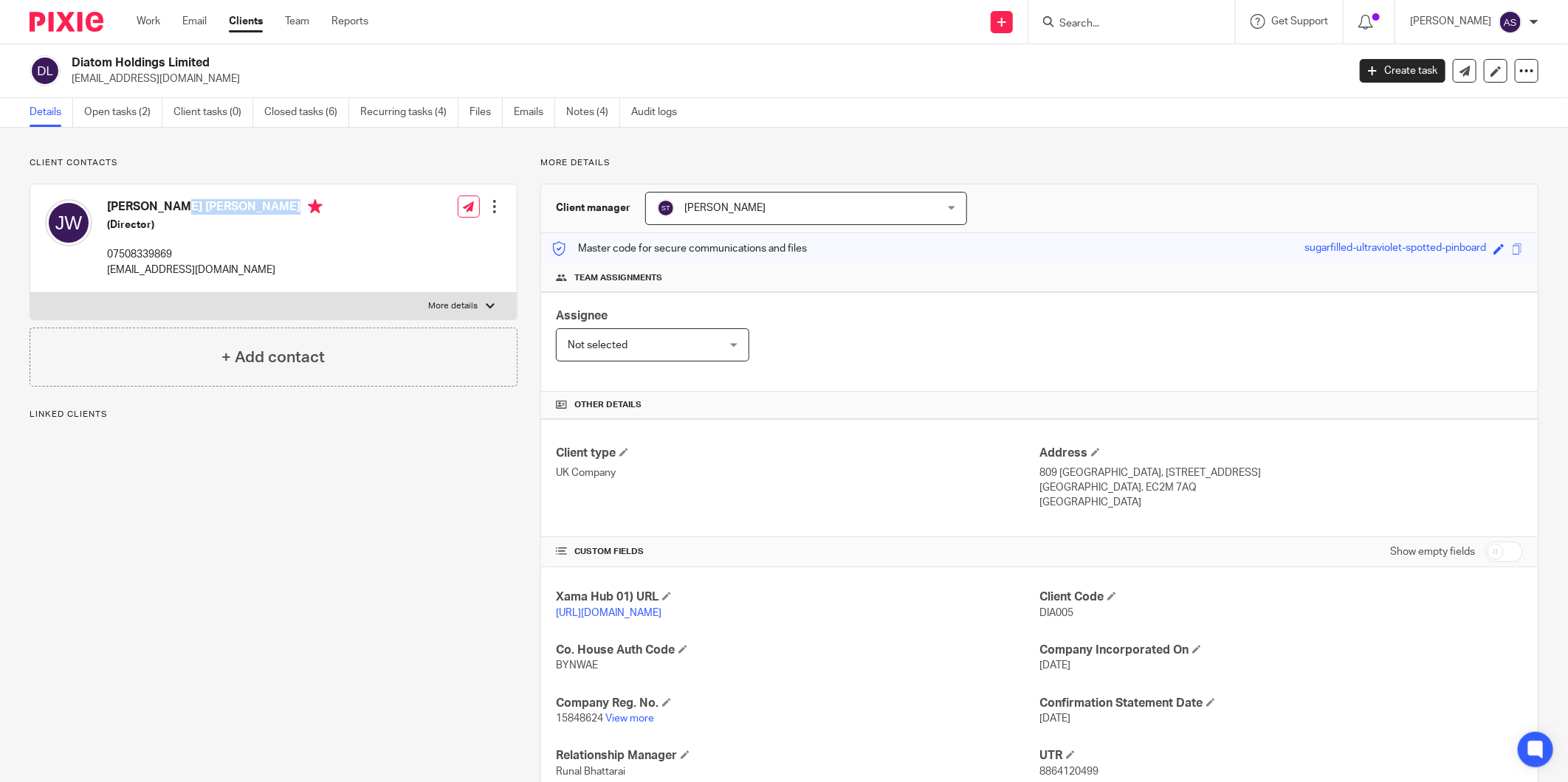
click at [230, 205] on h4 "[PERSON_NAME] [PERSON_NAME]" at bounding box center [214, 208] width 215 height 18
copy h4 "[PERSON_NAME] [PERSON_NAME]"
